Goal: Task Accomplishment & Management: Manage account settings

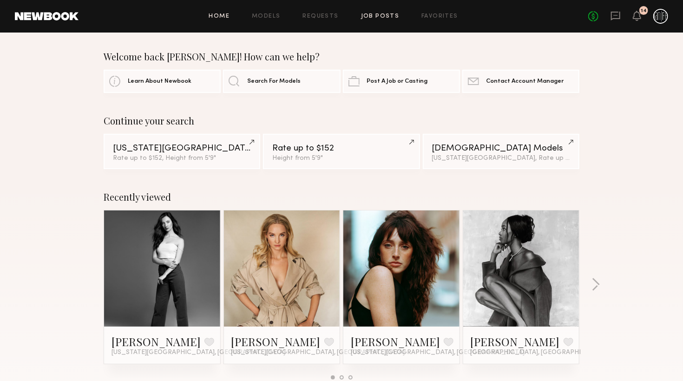
click at [383, 19] on link "Job Posts" at bounding box center [380, 16] width 39 height 6
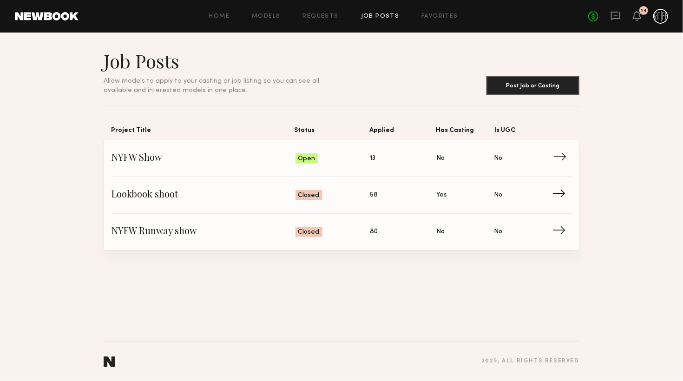
click at [563, 163] on span "→" at bounding box center [563, 159] width 19 height 14
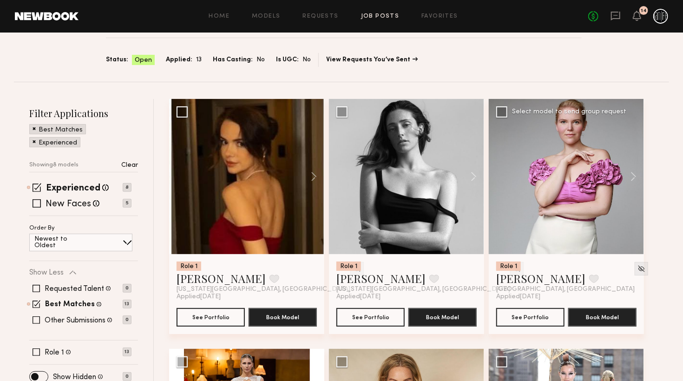
scroll to position [98, 0]
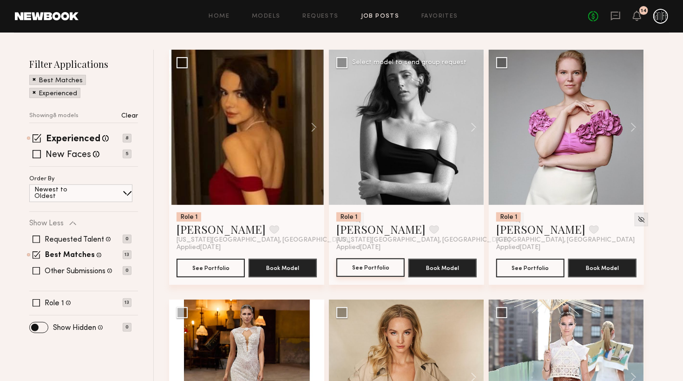
click at [359, 265] on button "See Portfolio" at bounding box center [370, 267] width 68 height 19
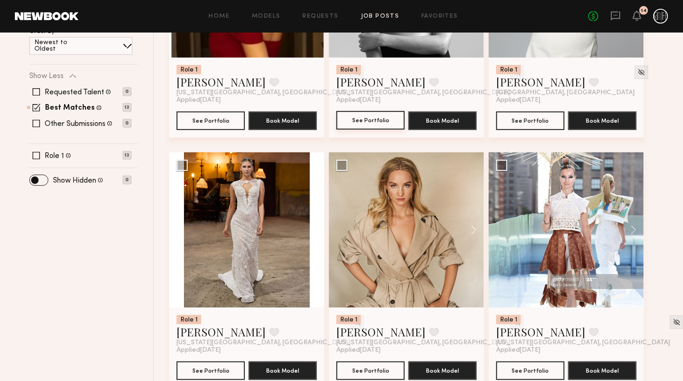
scroll to position [294, 0]
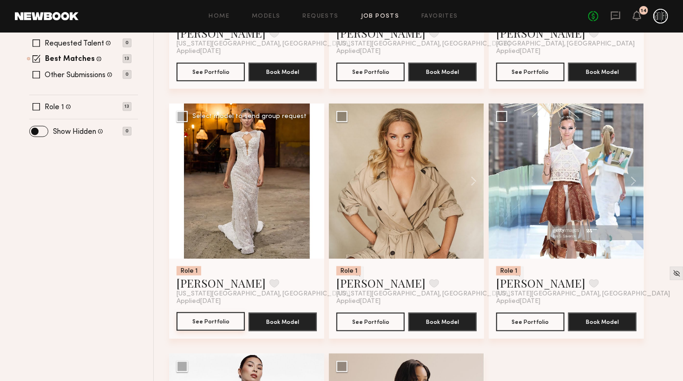
click at [208, 326] on button "See Portfolio" at bounding box center [211, 321] width 68 height 19
click at [404, 160] on div at bounding box center [406, 181] width 155 height 155
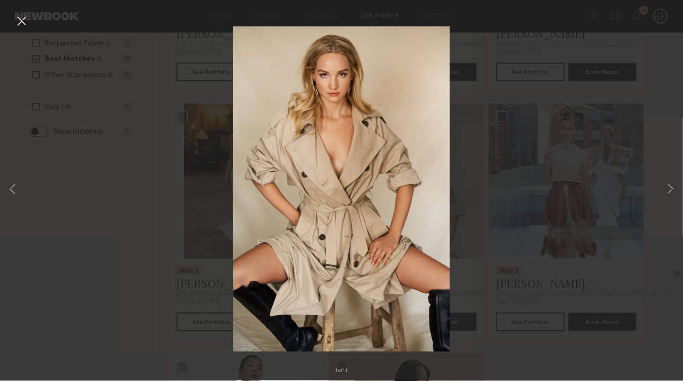
click at [491, 84] on div "1 of 11" at bounding box center [341, 190] width 683 height 381
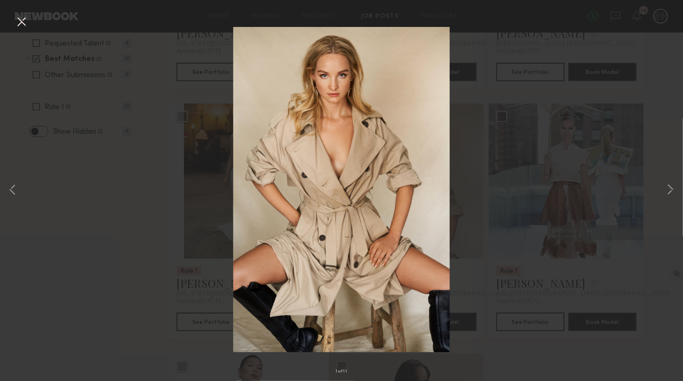
click at [22, 24] on button at bounding box center [21, 22] width 15 height 17
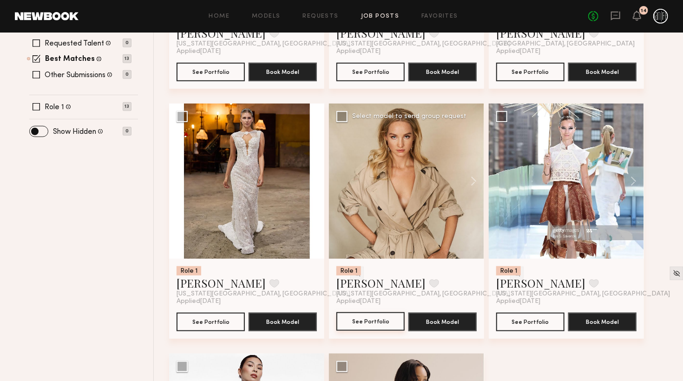
click at [361, 323] on button "See Portfolio" at bounding box center [370, 321] width 68 height 19
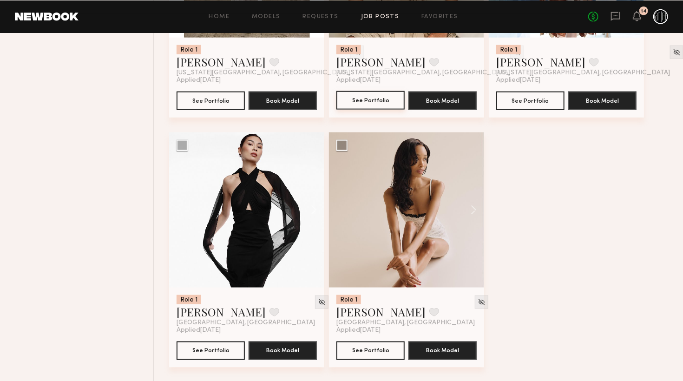
scroll to position [517, 0]
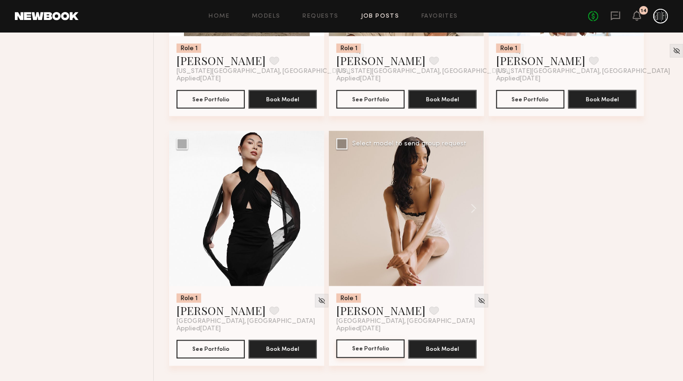
click at [392, 348] on button "See Portfolio" at bounding box center [370, 349] width 68 height 19
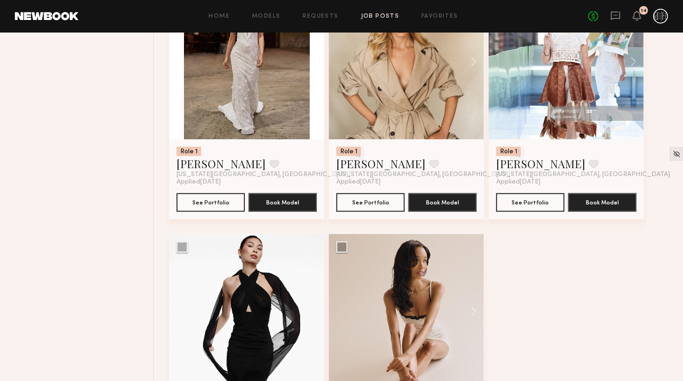
scroll to position [369, 0]
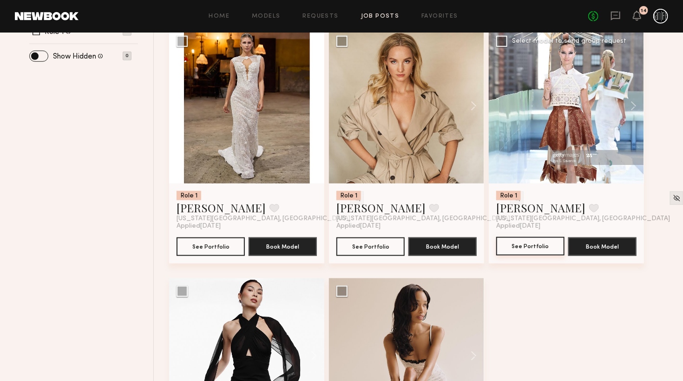
click at [550, 244] on button "See Portfolio" at bounding box center [530, 246] width 68 height 19
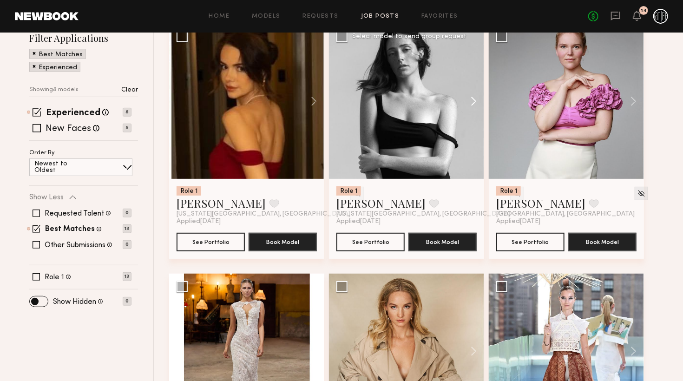
scroll to position [0, 0]
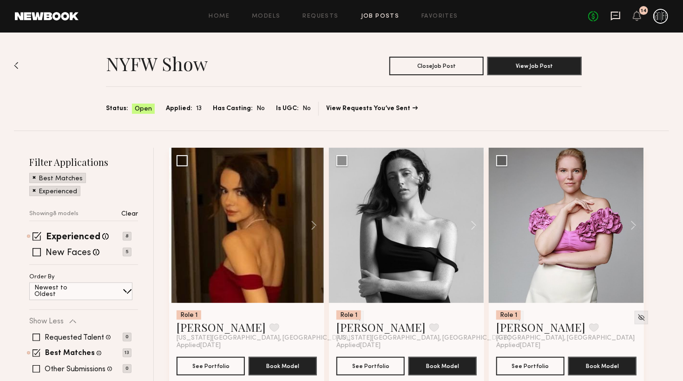
click at [612, 17] on icon at bounding box center [615, 16] width 9 height 9
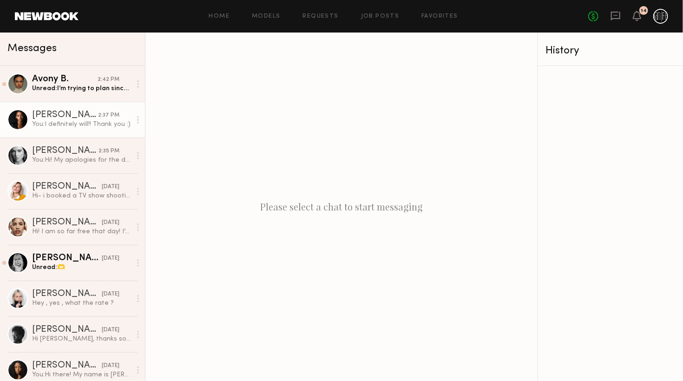
click at [109, 105] on link "Jayda B. 2:37 PM You: I definitely will!! Thank you :)" at bounding box center [72, 120] width 145 height 36
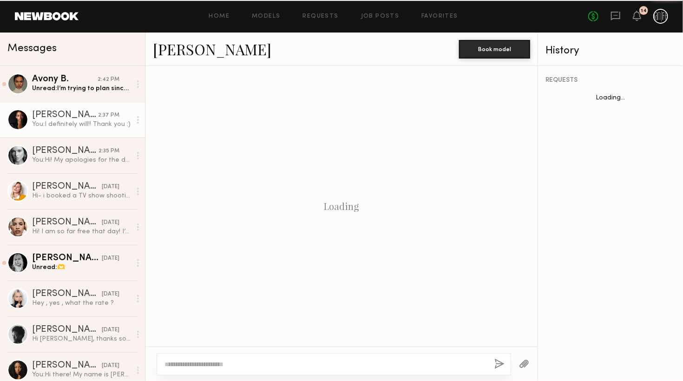
click at [109, 105] on link "Jayda B. 2:37 PM You: I definitely will!! Thank you :)" at bounding box center [72, 120] width 145 height 36
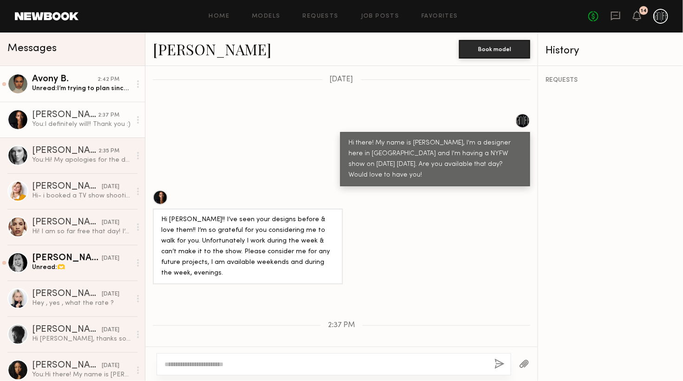
click at [111, 96] on link "Avony B. 2:42 PM Unread: I’m trying to plan since I will be out of the country …" at bounding box center [72, 84] width 145 height 36
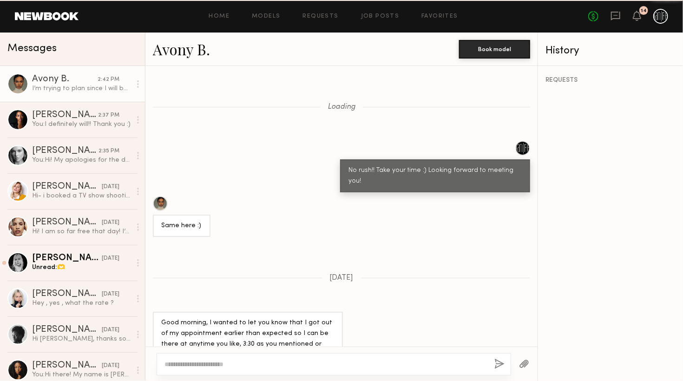
scroll to position [511, 0]
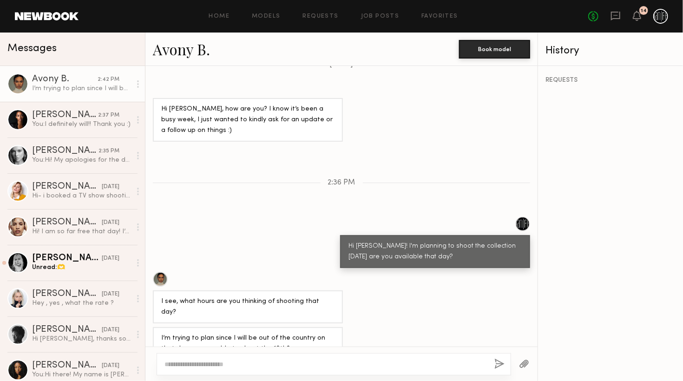
click at [268, 359] on div at bounding box center [334, 364] width 355 height 22
click at [326, 357] on div at bounding box center [334, 364] width 355 height 22
click at [325, 361] on textarea at bounding box center [326, 364] width 323 height 9
type textarea "**********"
click at [493, 363] on div "**********" at bounding box center [334, 364] width 355 height 22
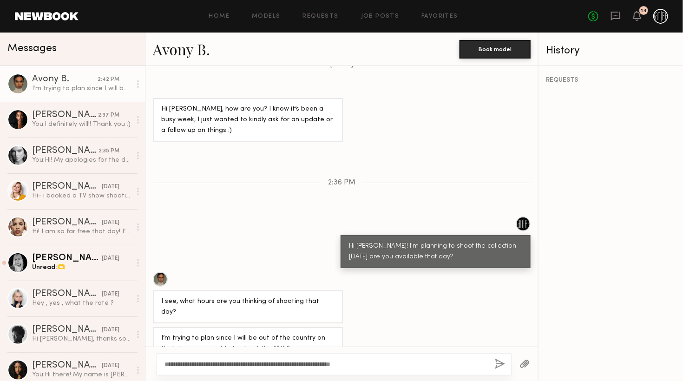
click at [497, 363] on button "button" at bounding box center [500, 365] width 10 height 12
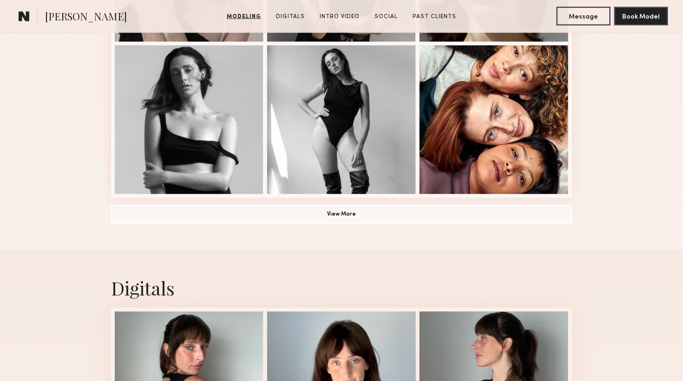
scroll to position [687, 0]
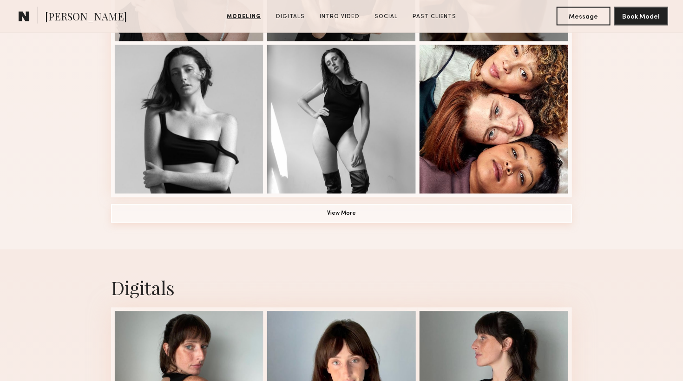
click at [479, 223] on button "View More" at bounding box center [341, 213] width 461 height 19
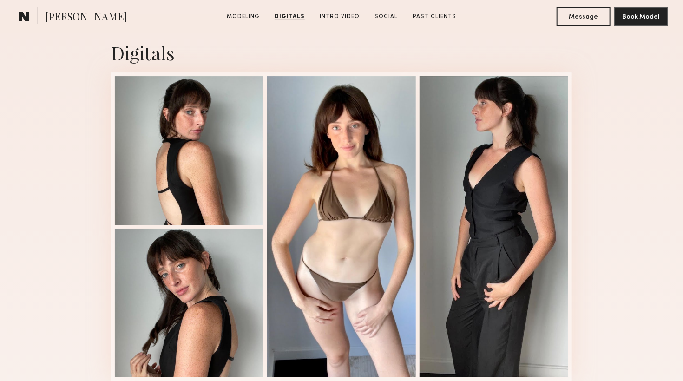
scroll to position [1521, 0]
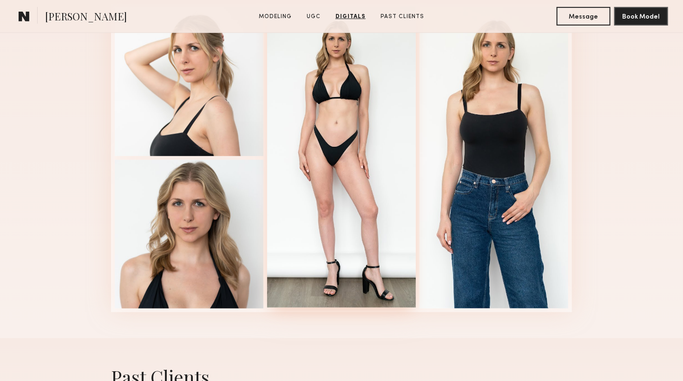
scroll to position [1816, 0]
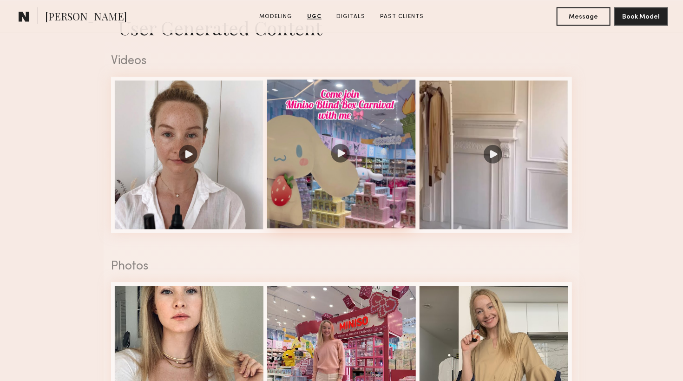
scroll to position [736, 0]
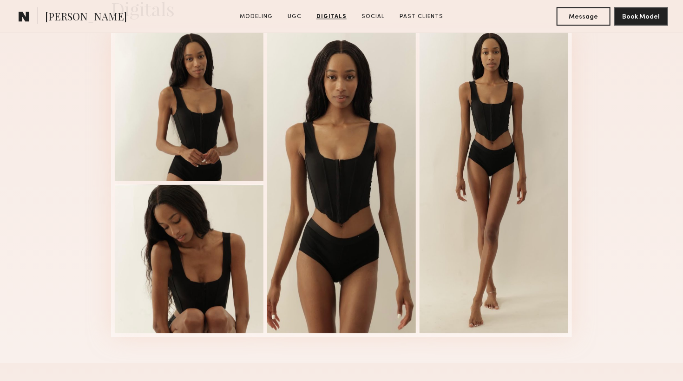
scroll to position [1227, 0]
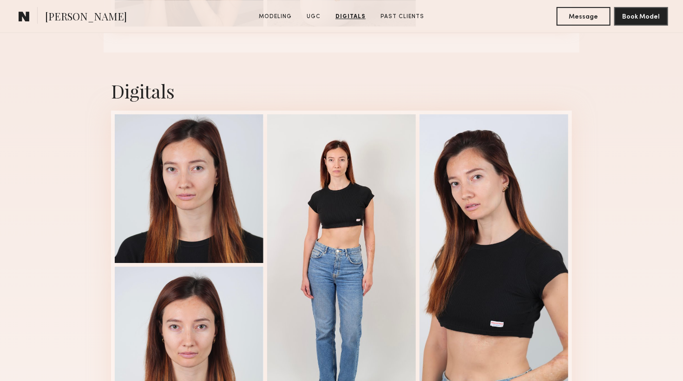
scroll to position [1472, 0]
